Goal: Transaction & Acquisition: Purchase product/service

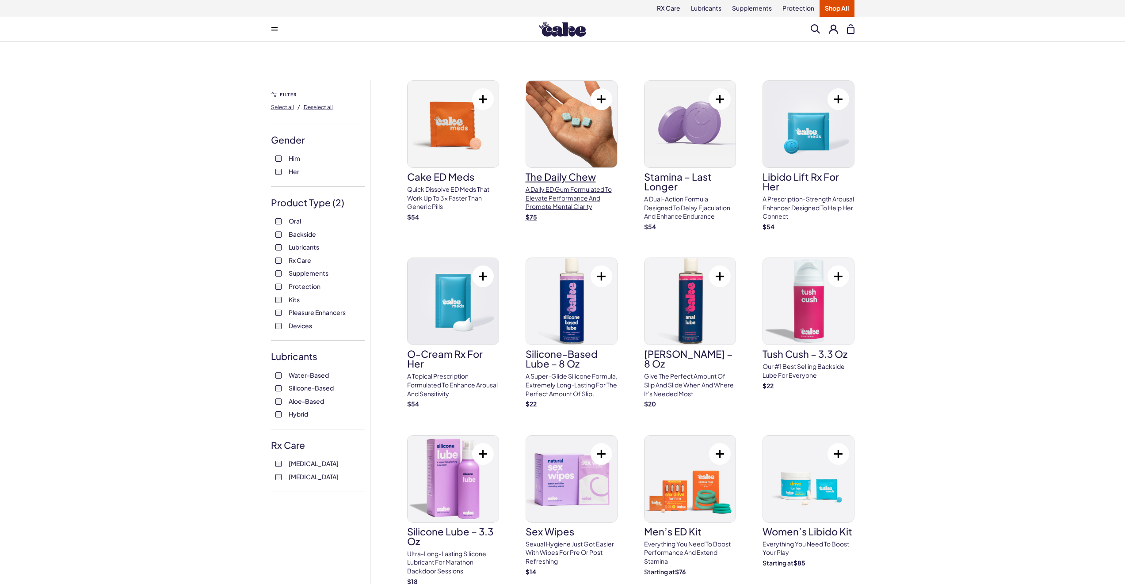
click at [550, 185] on p "A Daily ED Gum Formulated To Elevate Performance And Promote Mental Clarity" at bounding box center [572, 198] width 92 height 26
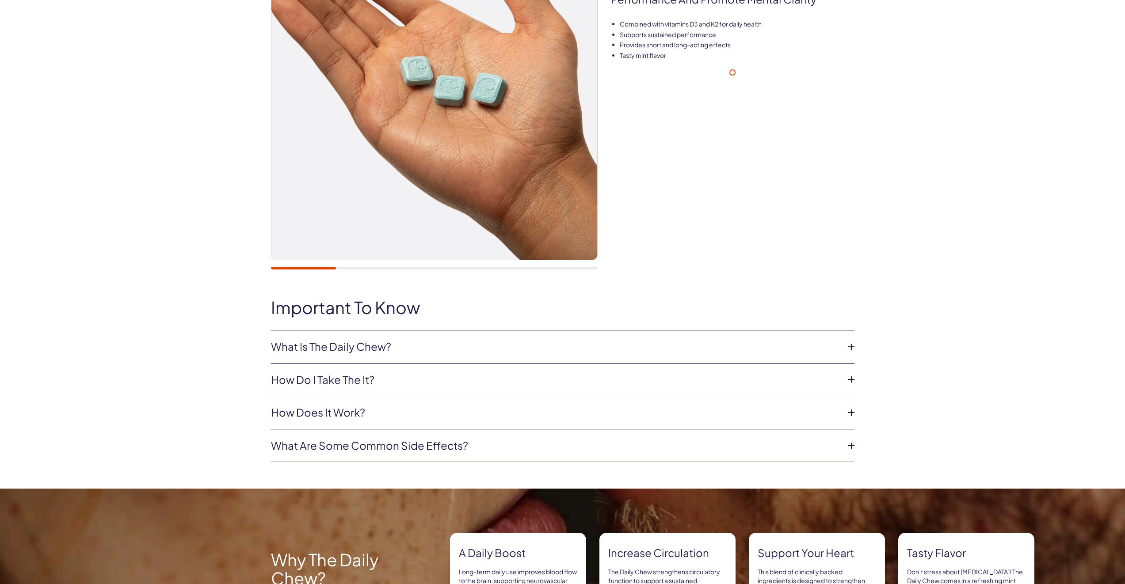
scroll to position [194, 0]
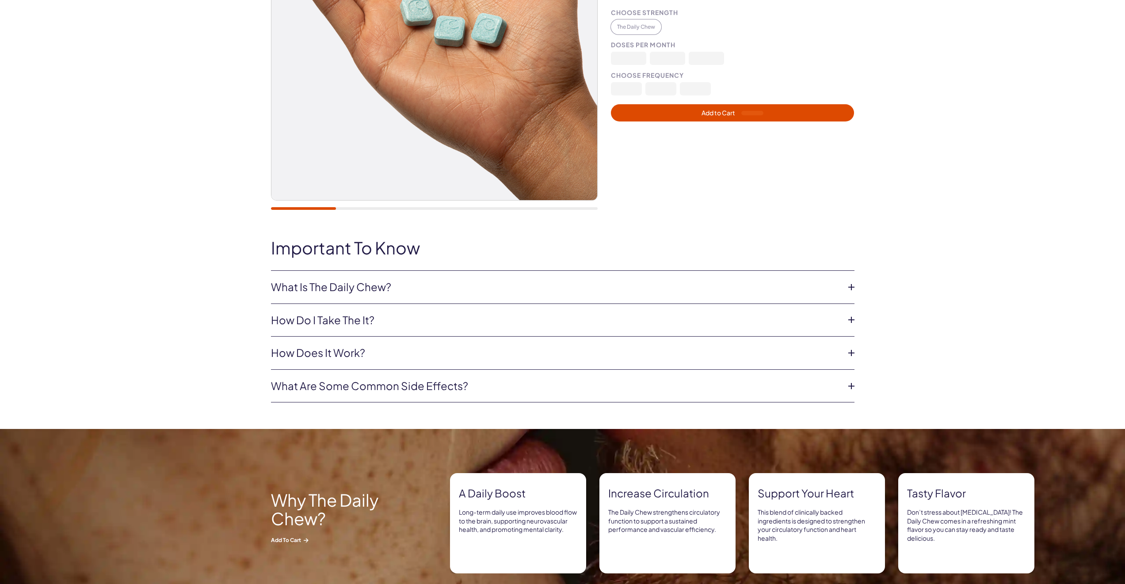
click at [384, 298] on li "What Is The Daily Chew? The Daily Chew is the key to daily maintenance for long…" at bounding box center [562, 287] width 583 height 33
click at [384, 291] on link "What Is The Daily Chew?" at bounding box center [555, 287] width 569 height 15
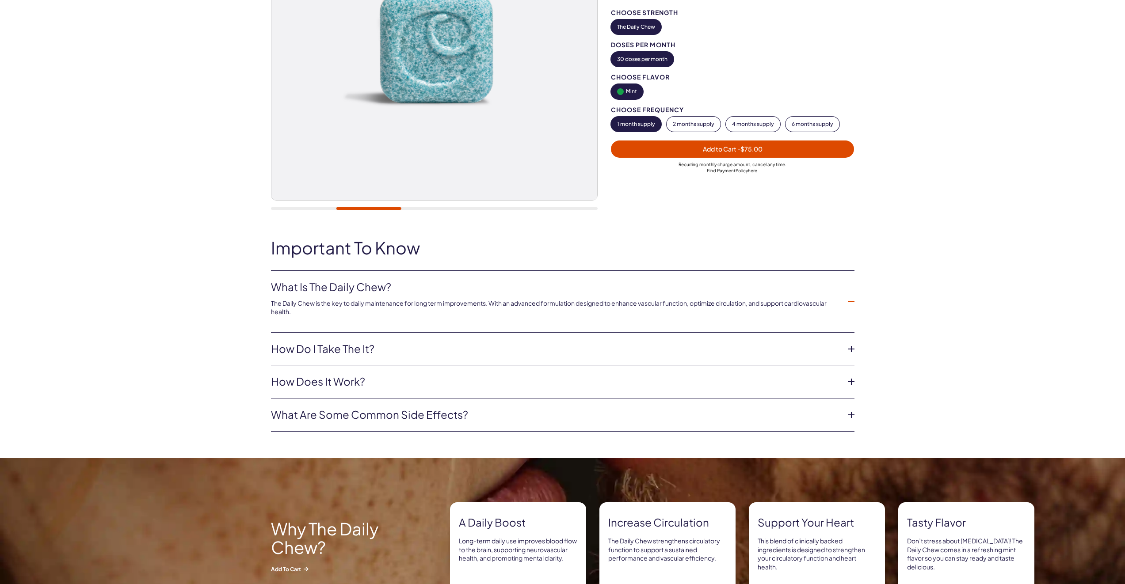
click at [365, 350] on link "How do i take the it?" at bounding box center [555, 349] width 569 height 15
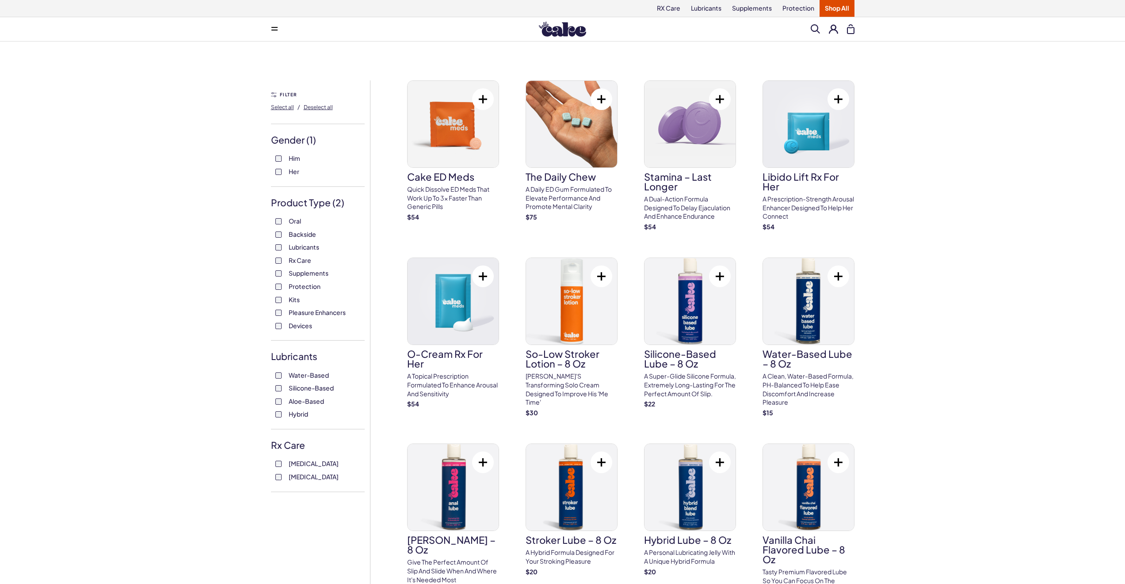
click at [282, 259] on label "Rx Care" at bounding box center [317, 260] width 85 height 9
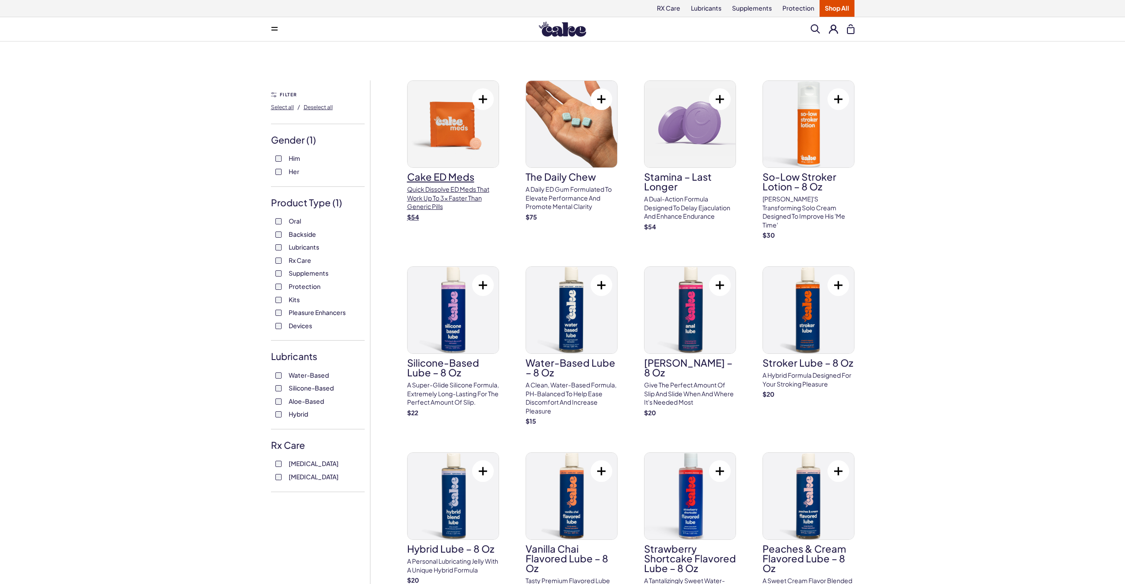
click at [448, 186] on p "Quick dissolve ED Meds that work up to 3x faster than generic pills" at bounding box center [453, 198] width 92 height 26
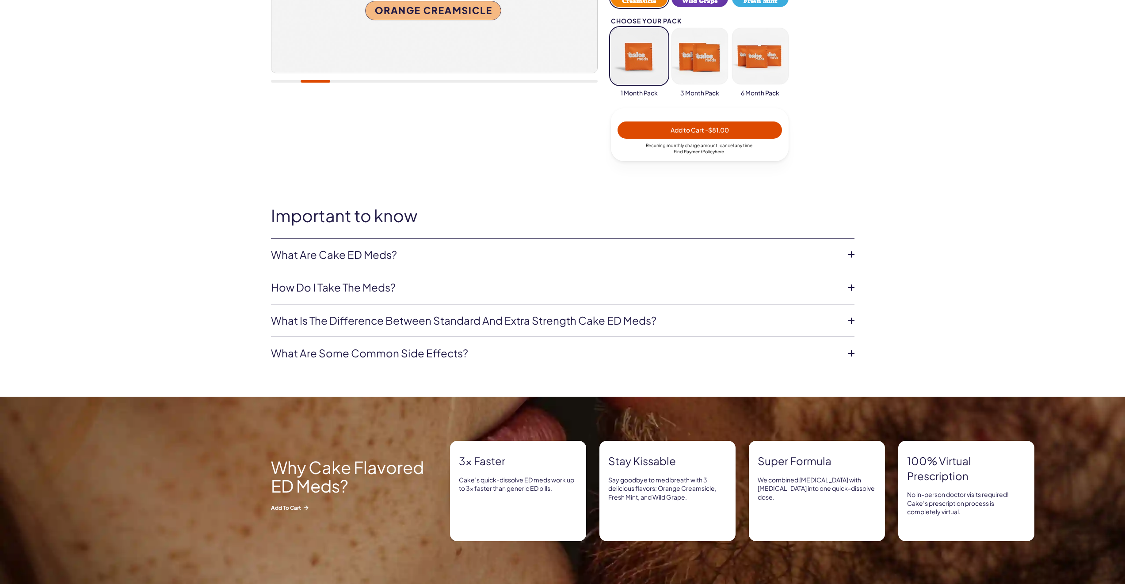
scroll to position [358, 0]
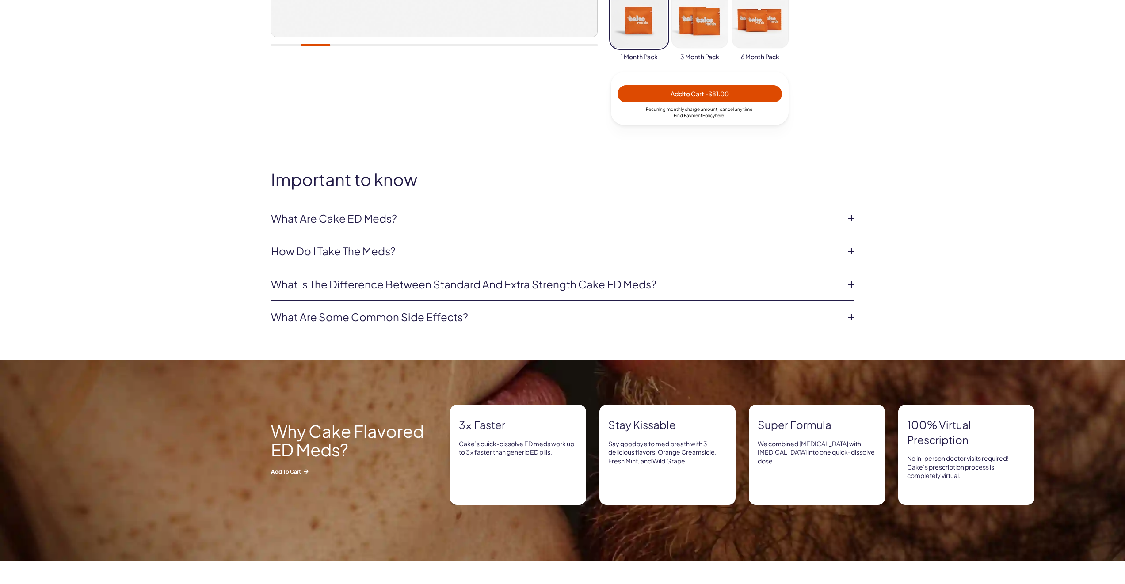
click at [648, 226] on li "What are Cake ED Meds? Cake ED Meds are a compounded medication* with high conc…" at bounding box center [562, 218] width 583 height 33
click at [848, 219] on icon at bounding box center [851, 218] width 13 height 13
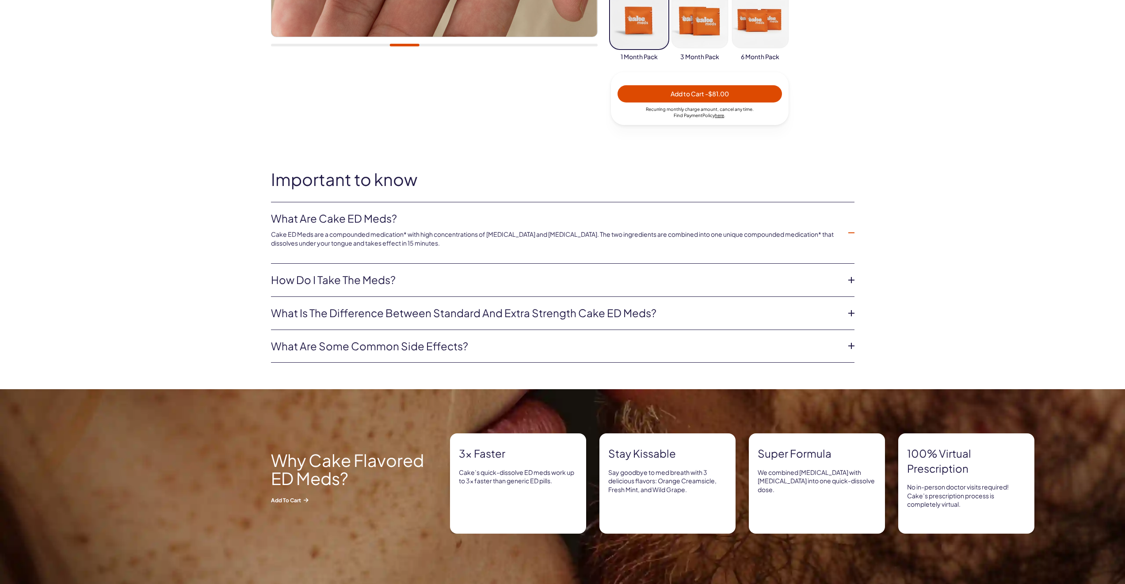
click at [850, 278] on icon at bounding box center [851, 280] width 13 height 13
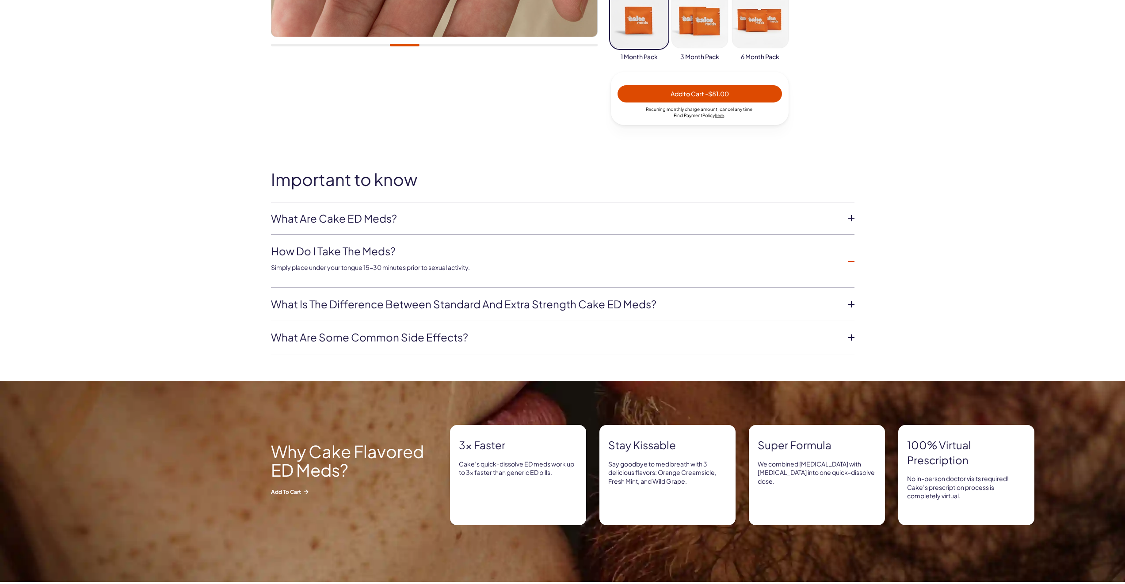
click at [851, 306] on icon at bounding box center [851, 304] width 13 height 13
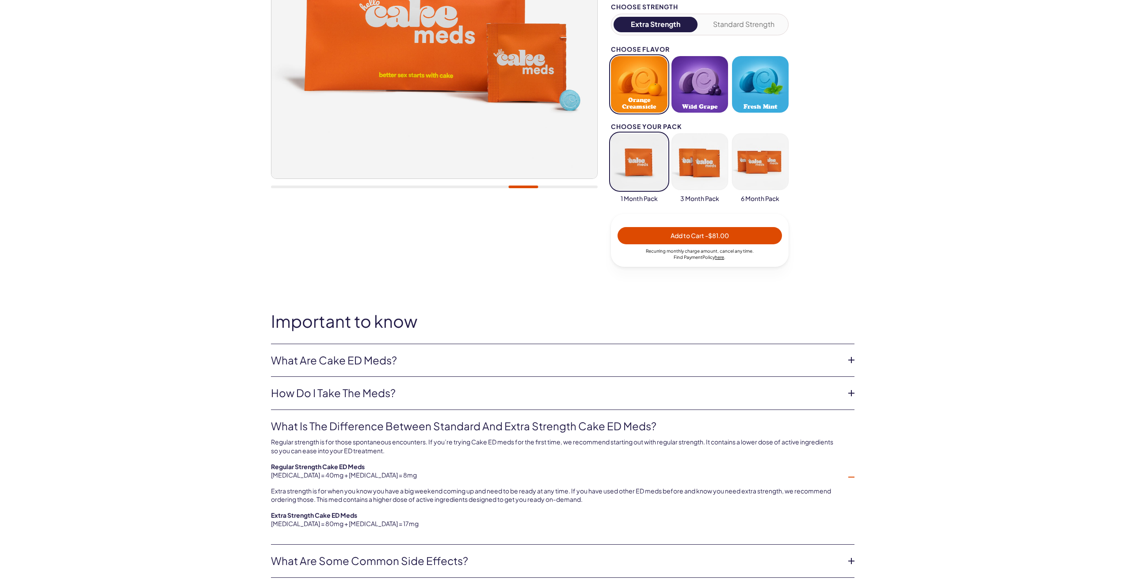
scroll to position [0, 0]
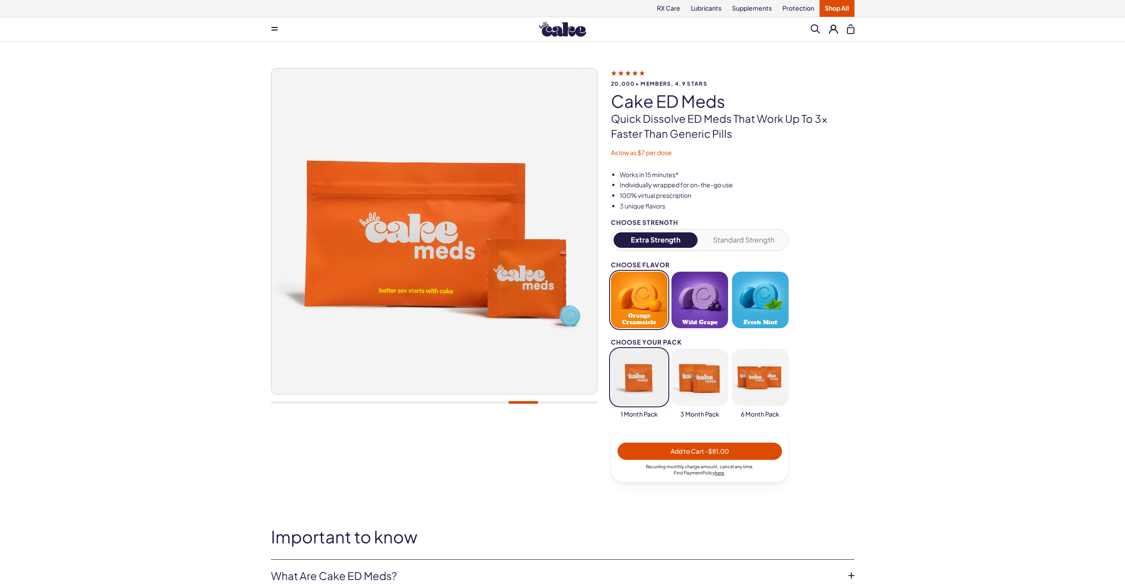
click at [719, 389] on button "button" at bounding box center [699, 377] width 57 height 57
